Goal: Task Accomplishment & Management: Use online tool/utility

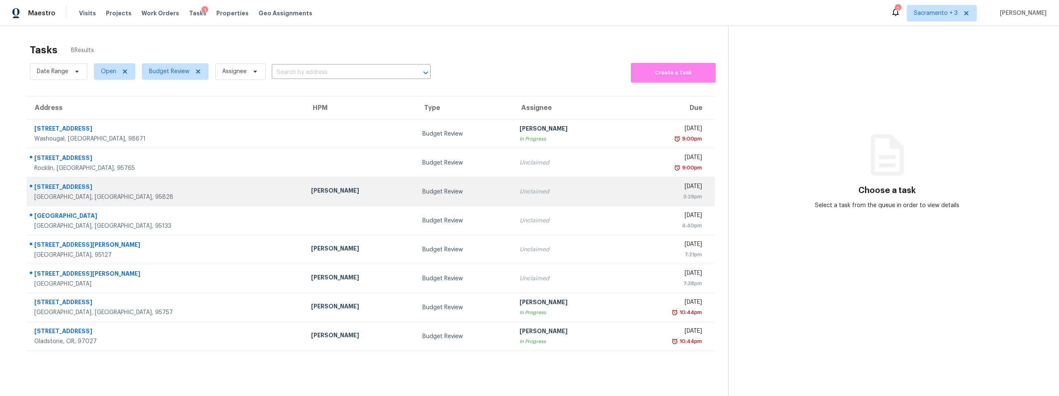
click at [109, 192] on div "8272 Timber Cove Way" at bounding box center [165, 188] width 263 height 10
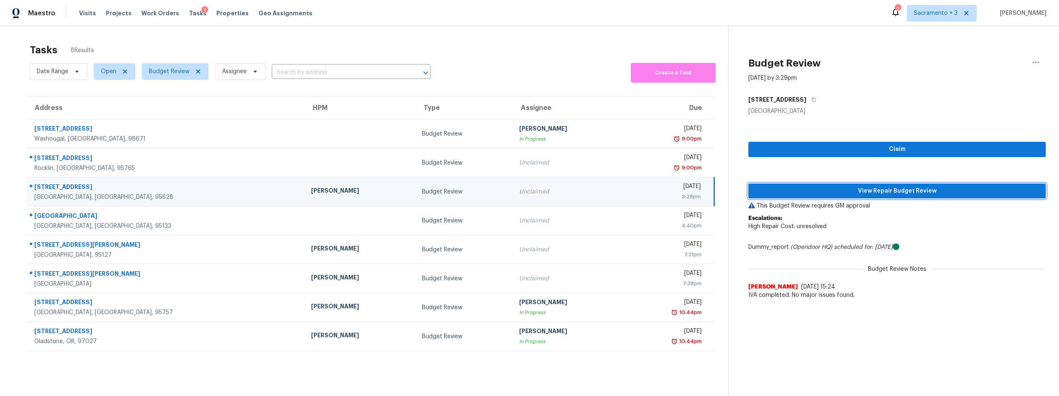
click at [876, 192] on span "View Repair Budget Review" at bounding box center [897, 191] width 284 height 10
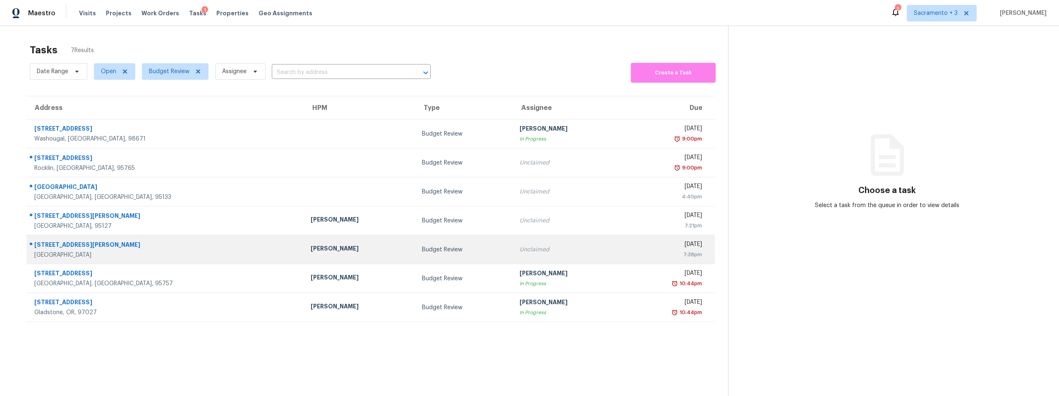
click at [91, 249] on div "[STREET_ADDRESS][PERSON_NAME]" at bounding box center [165, 246] width 263 height 10
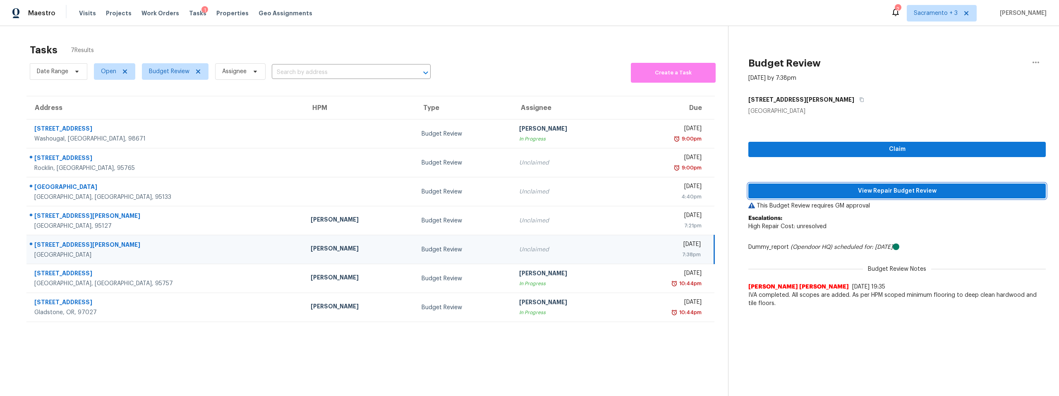
click at [901, 188] on span "View Repair Budget Review" at bounding box center [897, 191] width 284 height 10
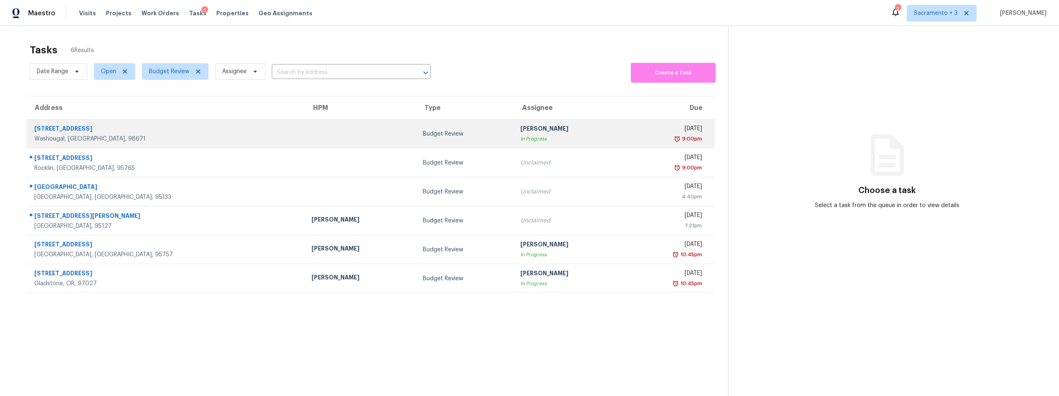
click at [42, 130] on div "608 12th St" at bounding box center [166, 129] width 264 height 10
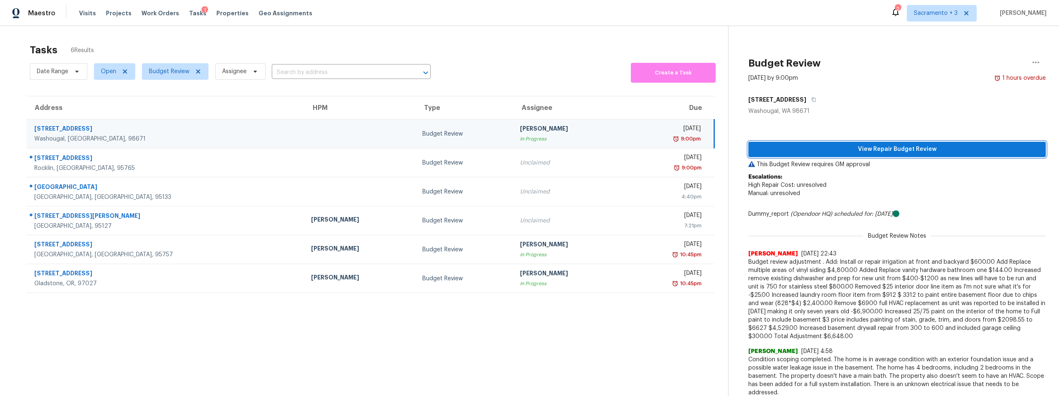
click at [881, 152] on span "View Repair Budget Review" at bounding box center [897, 149] width 284 height 10
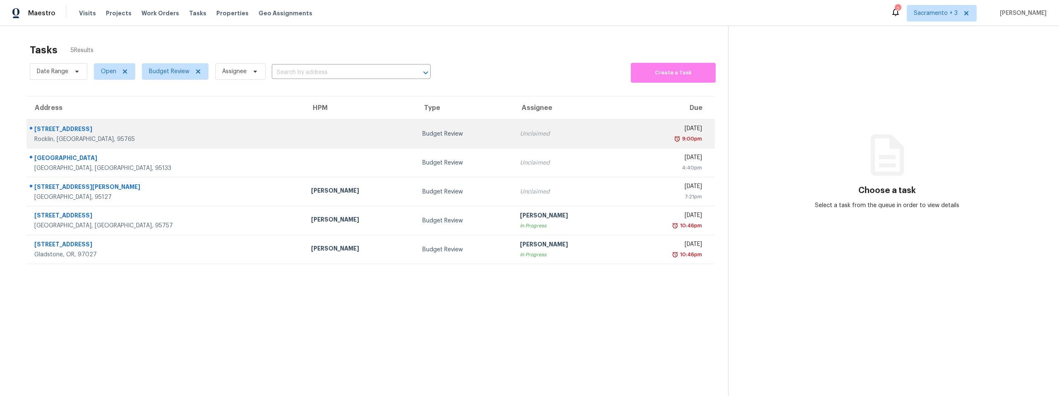
click at [74, 133] on div "[STREET_ADDRESS]" at bounding box center [165, 130] width 263 height 10
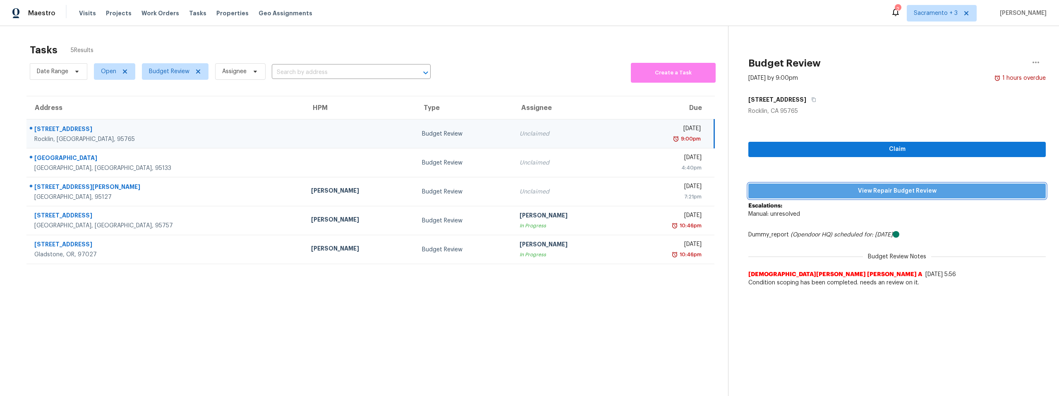
click at [881, 189] on span "View Repair Budget Review" at bounding box center [897, 191] width 284 height 10
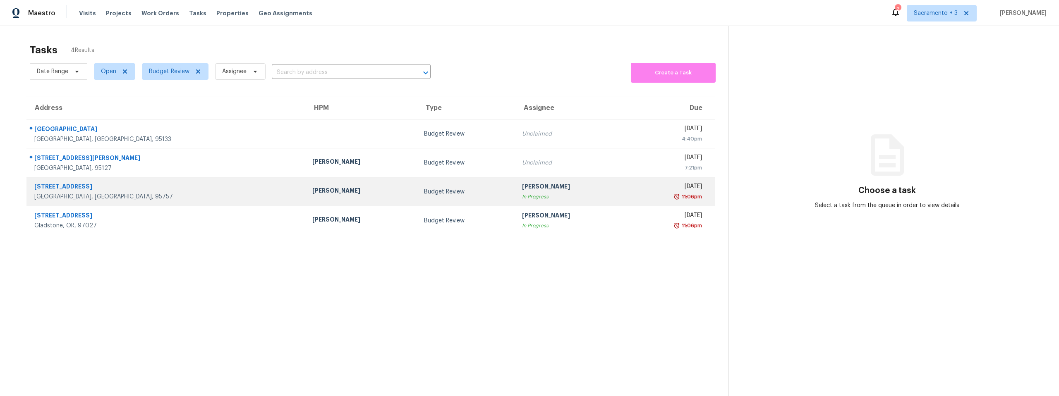
click at [75, 187] on div "[STREET_ADDRESS]" at bounding box center [166, 187] width 265 height 10
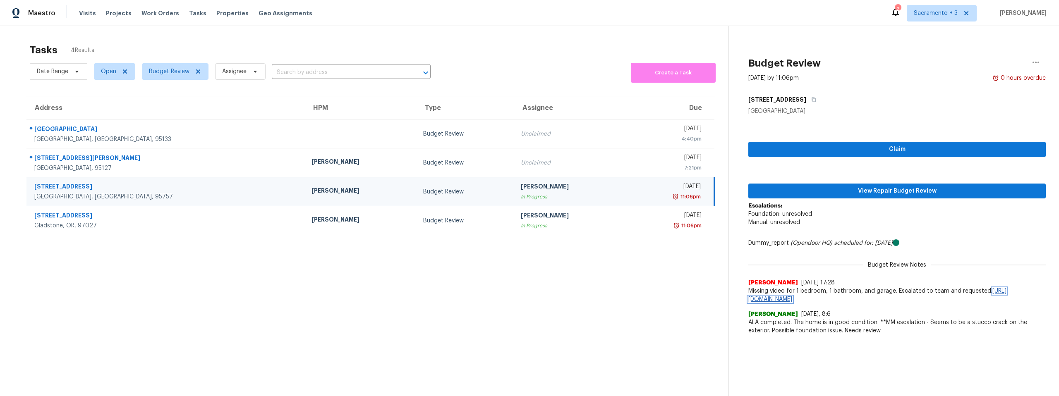
click at [804, 299] on link "[URL][DOMAIN_NAME]" at bounding box center [877, 295] width 258 height 14
click at [828, 192] on span "View Repair Budget Review" at bounding box center [897, 191] width 284 height 10
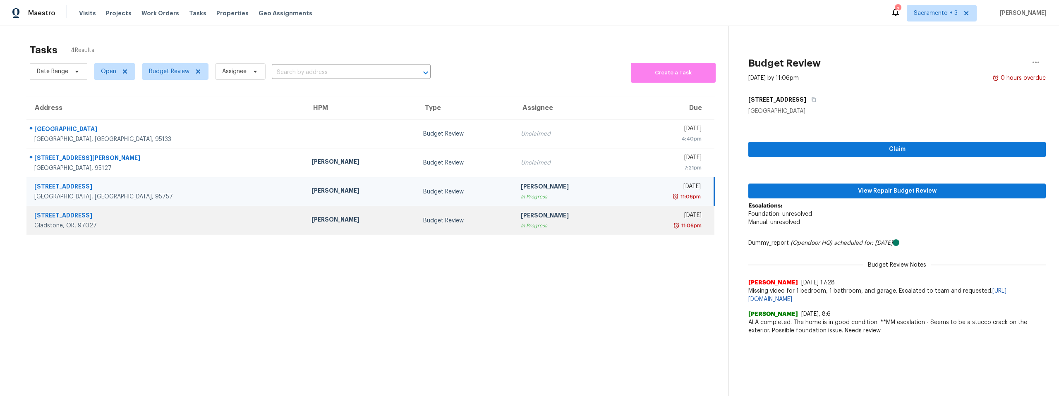
click at [78, 215] on div "[STREET_ADDRESS]" at bounding box center [166, 216] width 264 height 10
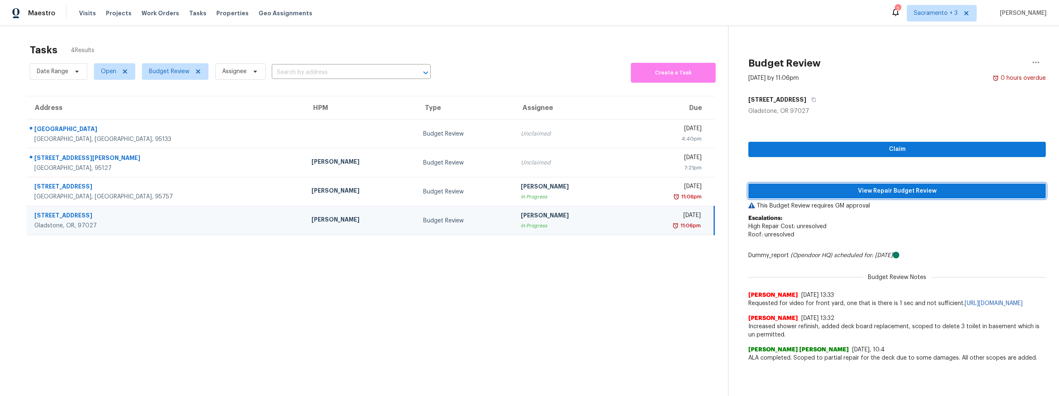
click at [905, 192] on span "View Repair Budget Review" at bounding box center [897, 191] width 284 height 10
